Goal: Navigation & Orientation: Find specific page/section

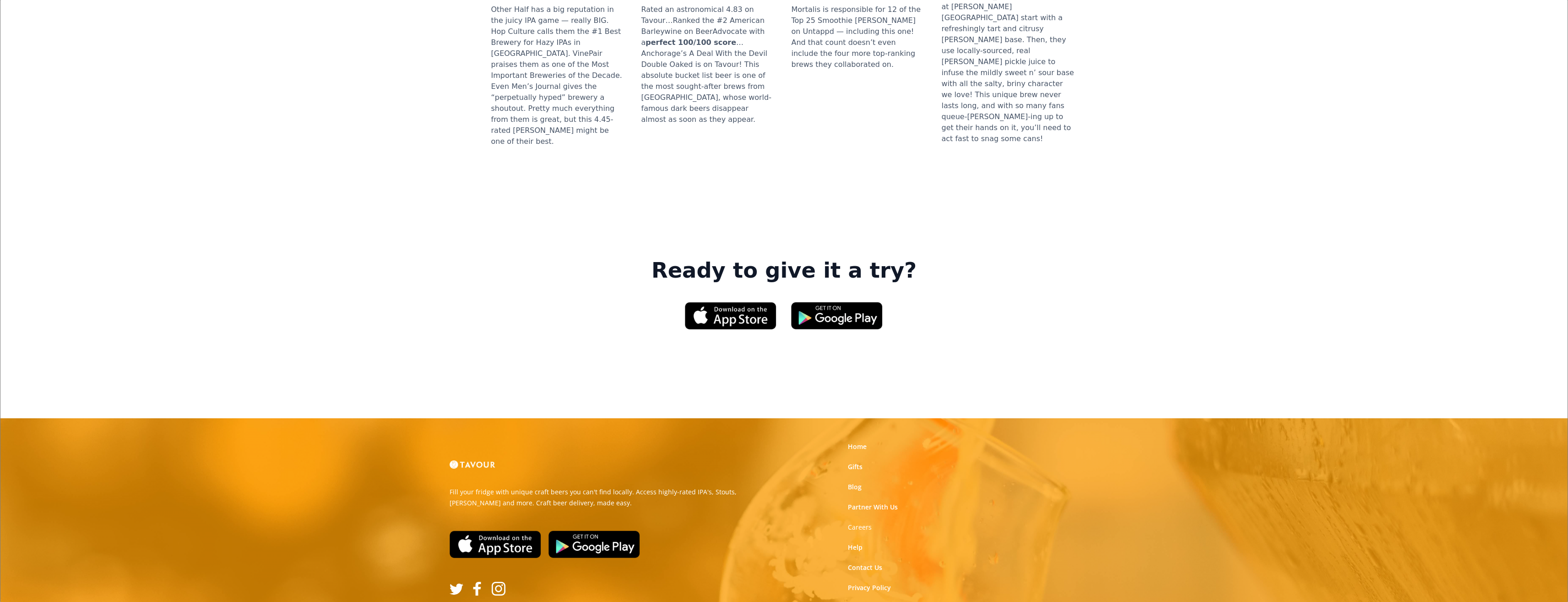
scroll to position [1221, 0]
click at [863, 522] on strong "Careers" at bounding box center [860, 526] width 24 height 9
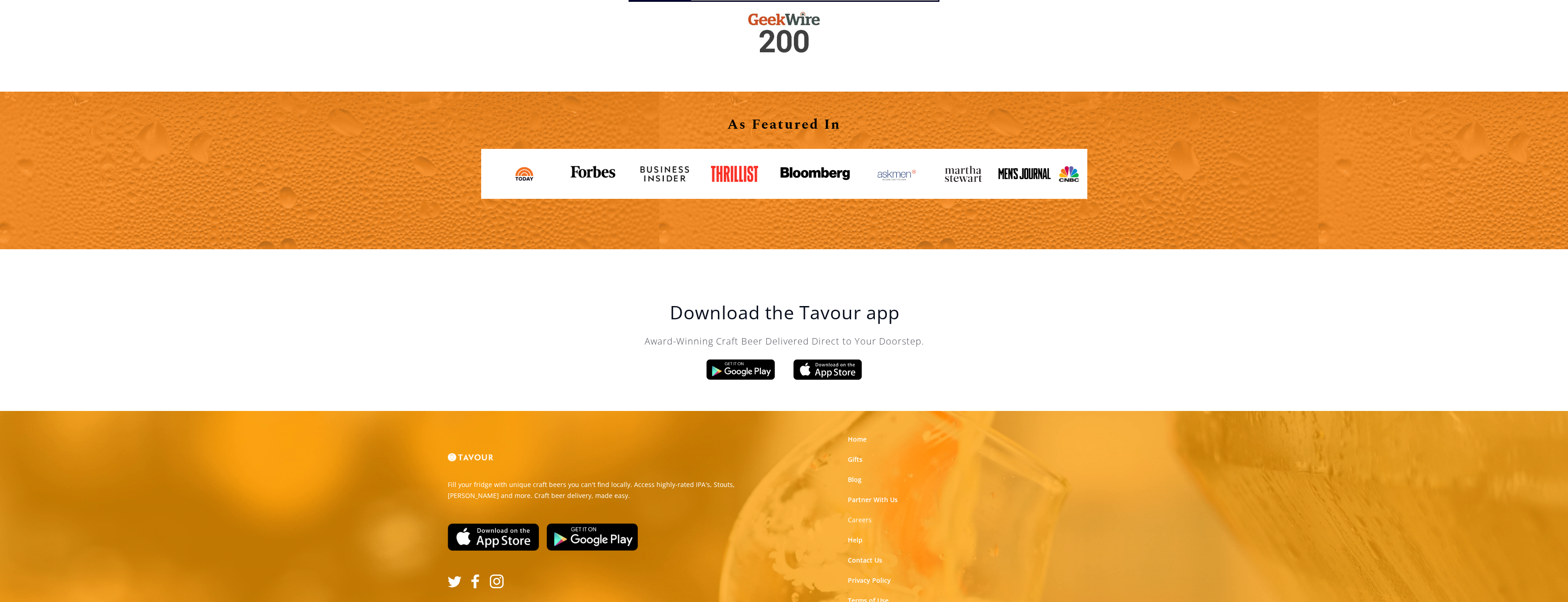
scroll to position [1466, 0]
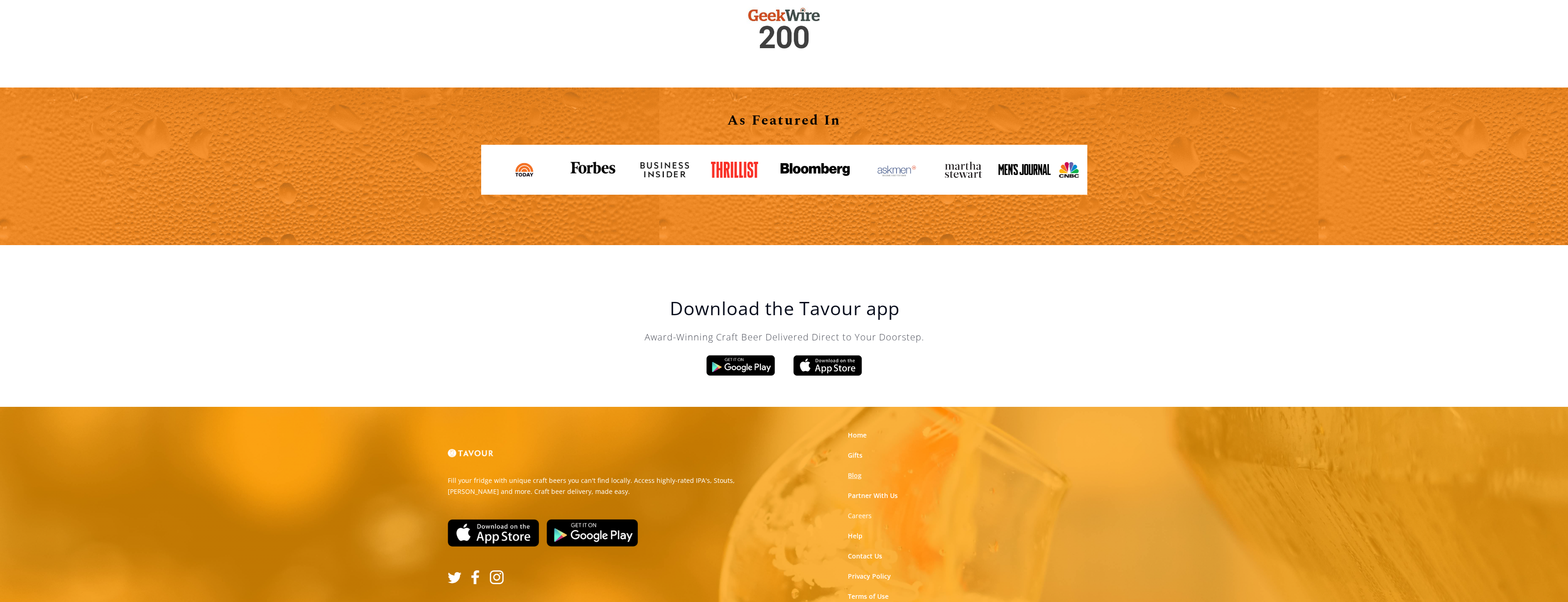
click at [857, 476] on link "Blog" at bounding box center [855, 475] width 14 height 9
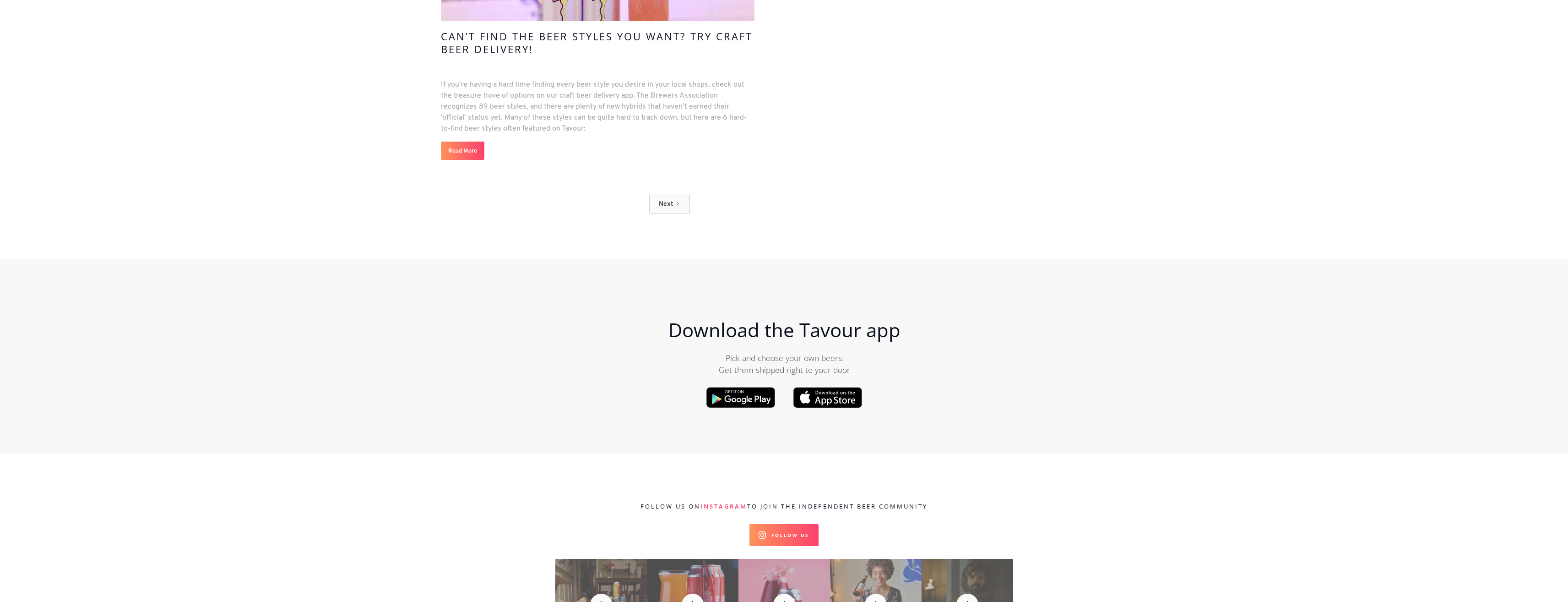
scroll to position [9575, 0]
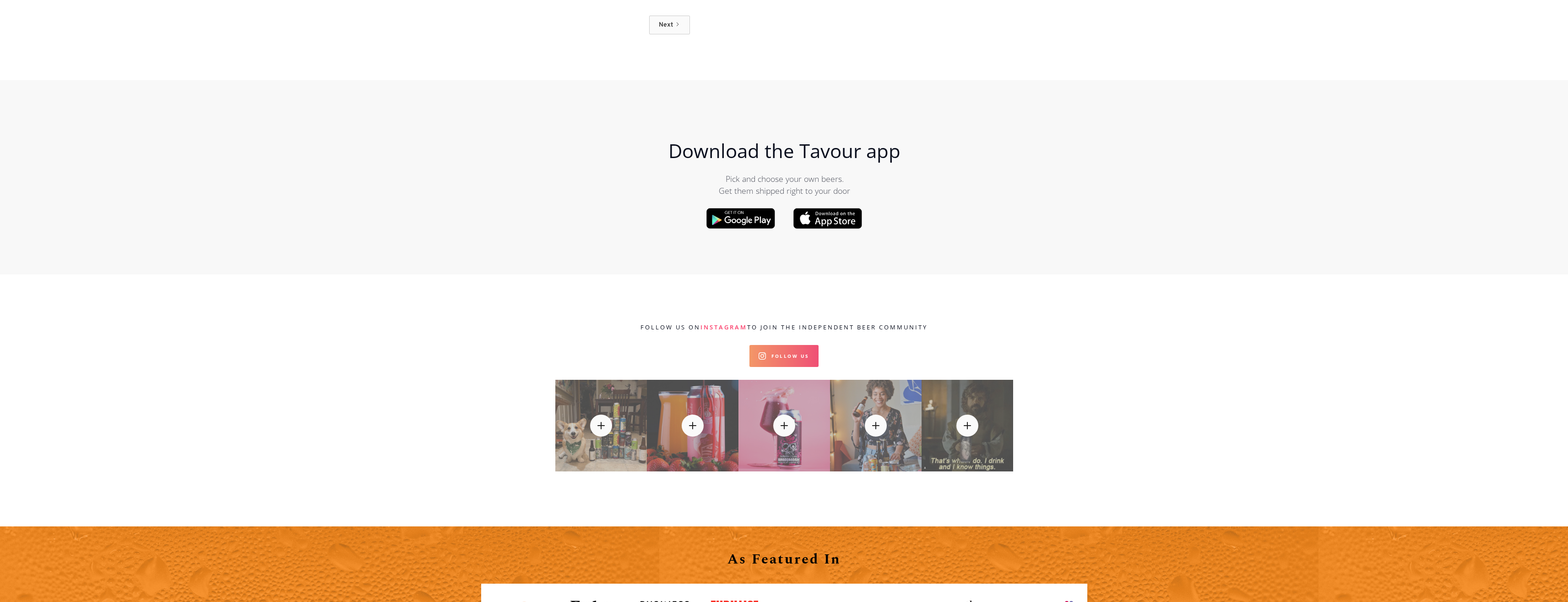
click at [788, 345] on link "Follow Us" at bounding box center [784, 356] width 69 height 22
